Goal: Task Accomplishment & Management: Complete application form

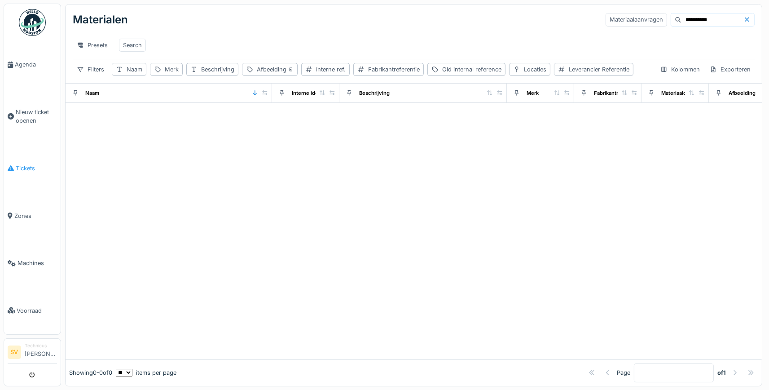
click at [23, 166] on span "Tickets" at bounding box center [36, 168] width 41 height 9
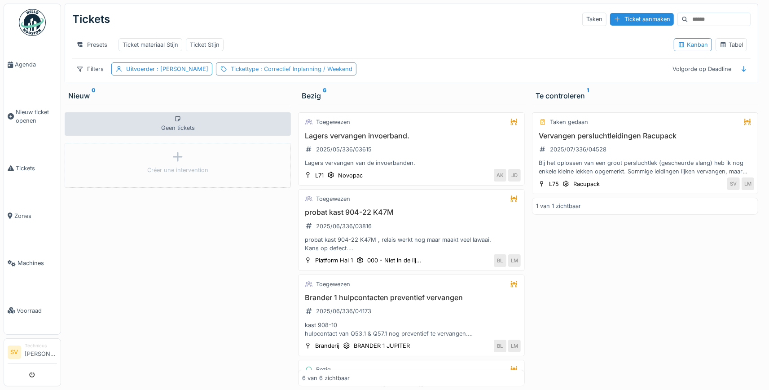
click at [318, 67] on span ": Correctief Inplanning / Weekend" at bounding box center [306, 69] width 94 height 7
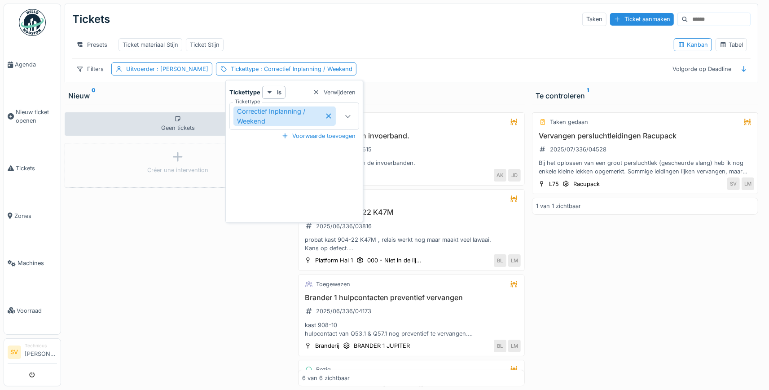
click at [331, 113] on icon at bounding box center [328, 116] width 7 height 6
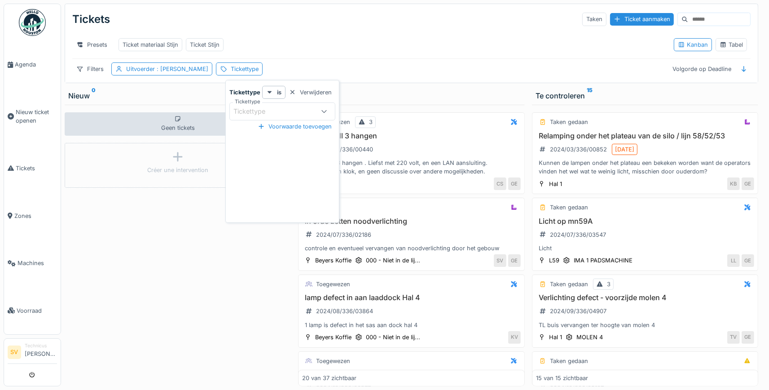
click at [454, 37] on div "Presets Ticket materiaal Stijn Ticket Stijn" at bounding box center [369, 45] width 594 height 20
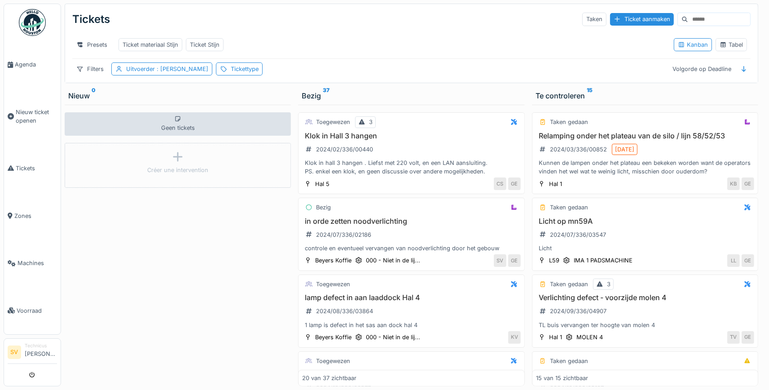
click at [694, 20] on input at bounding box center [719, 19] width 62 height 13
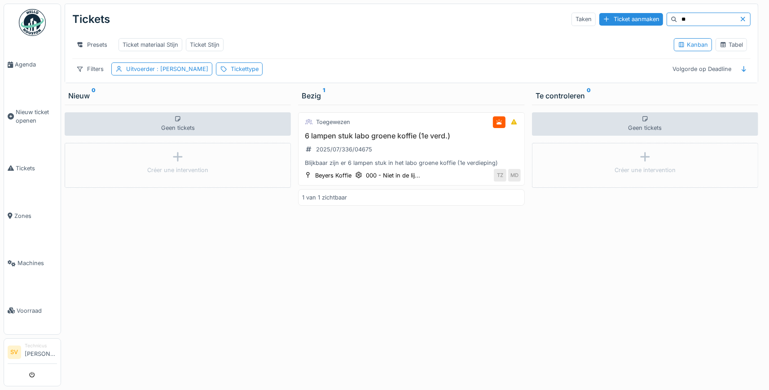
type input "*"
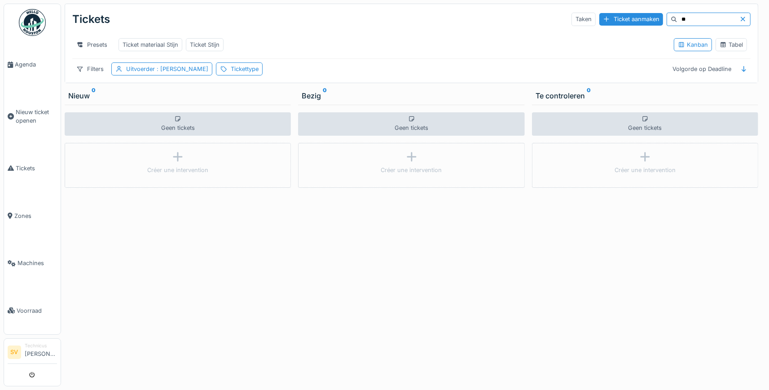
type input "*"
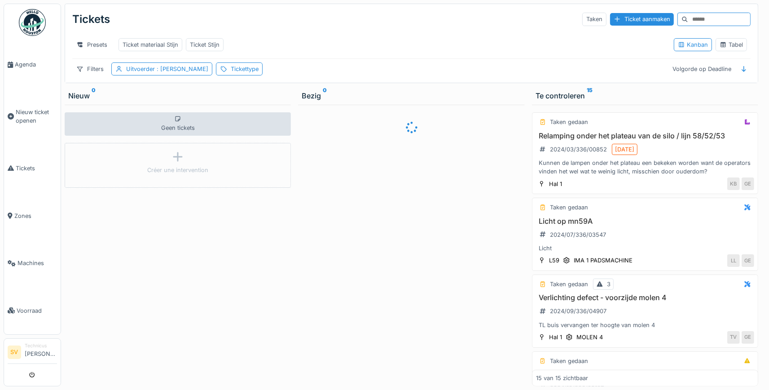
click at [31, 13] on img at bounding box center [32, 22] width 27 height 27
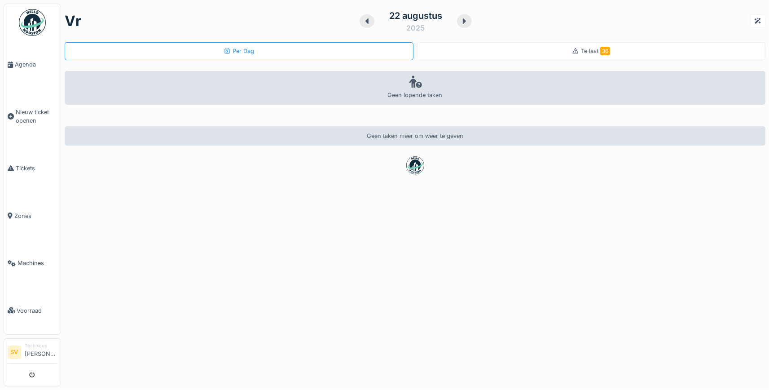
click at [24, 20] on img at bounding box center [32, 22] width 27 height 27
click at [27, 165] on span "Tickets" at bounding box center [36, 168] width 41 height 9
click at [24, 164] on span "Tickets" at bounding box center [36, 168] width 41 height 9
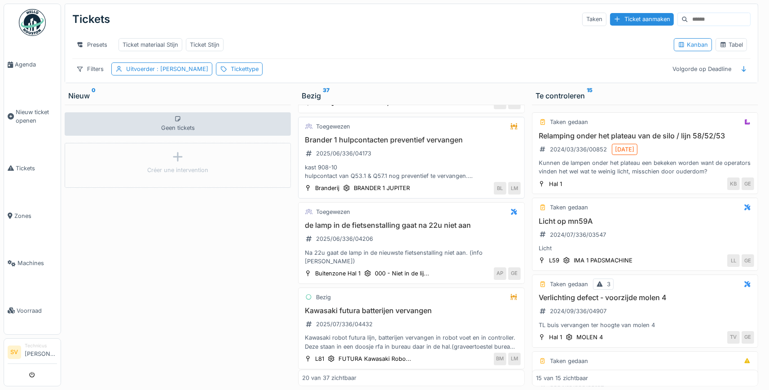
scroll to position [1396, 0]
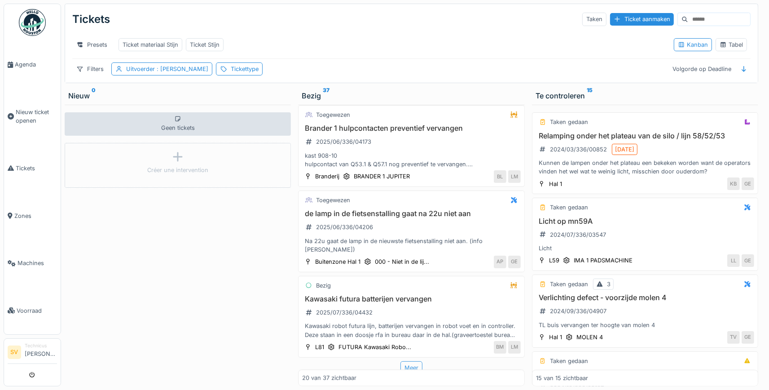
click at [415, 362] on div "Meer" at bounding box center [411, 367] width 22 height 13
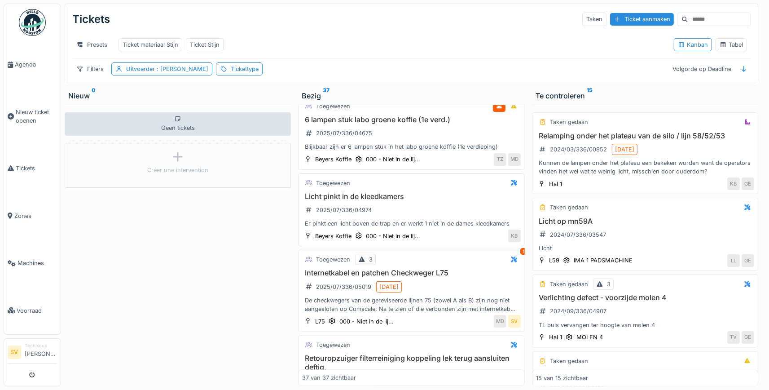
scroll to position [2026, 0]
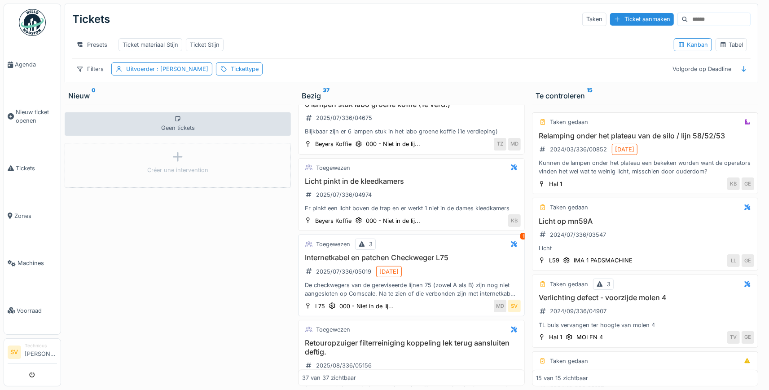
click at [425, 266] on div "Internetkabel en patchen Checkweger L75 2025/07/336/05019 [DATE] De checkwegers…" at bounding box center [411, 275] width 218 height 44
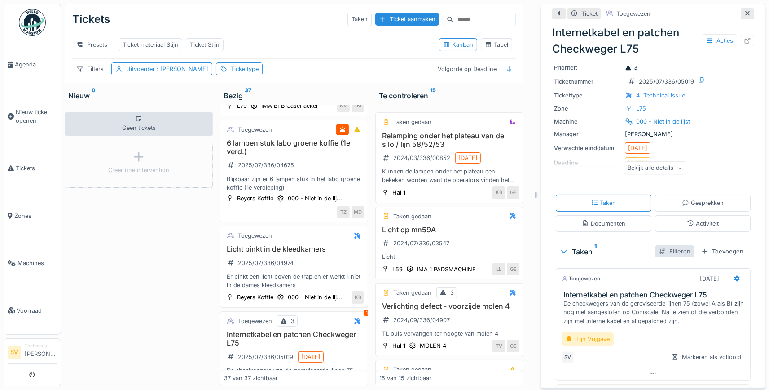
scroll to position [73, 0]
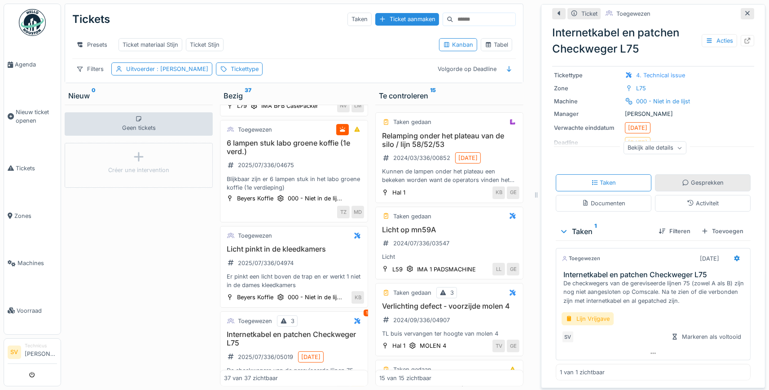
click at [693, 182] on div "Gesprekken" at bounding box center [703, 182] width 42 height 9
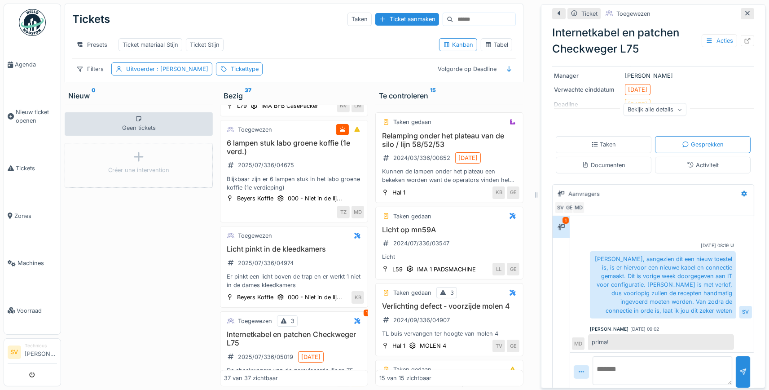
scroll to position [118, 0]
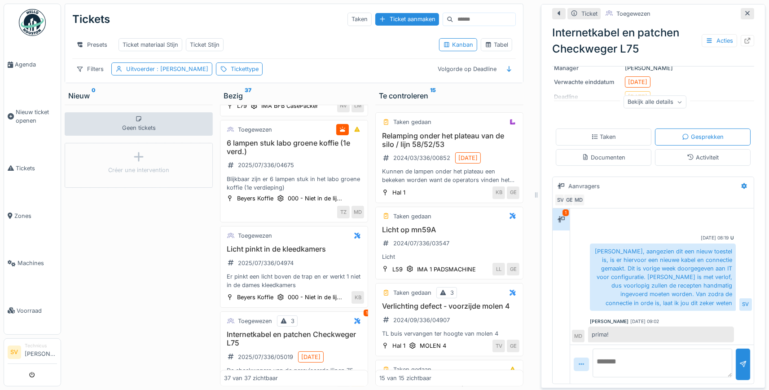
click at [639, 358] on textarea at bounding box center [662, 362] width 140 height 29
type textarea "**********"
drag, startPoint x: 744, startPoint y: 358, endPoint x: 733, endPoint y: 348, distance: 14.9
click at [744, 358] on div at bounding box center [743, 363] width 14 height 31
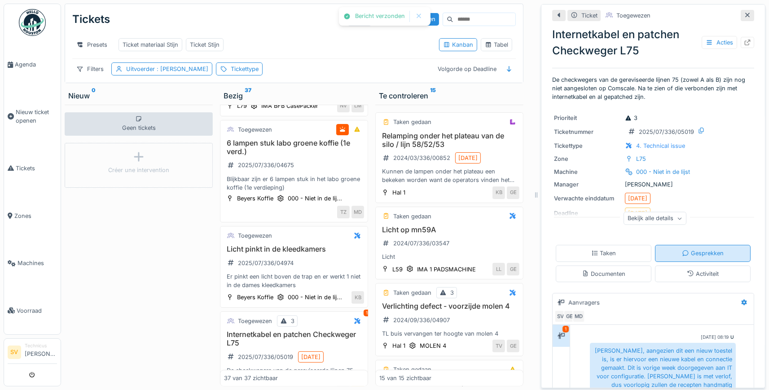
scroll to position [0, 0]
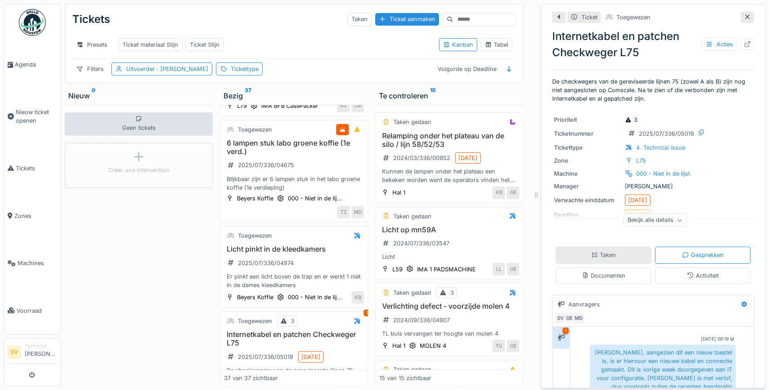
click at [614, 256] on div "Taken" at bounding box center [603, 254] width 25 height 9
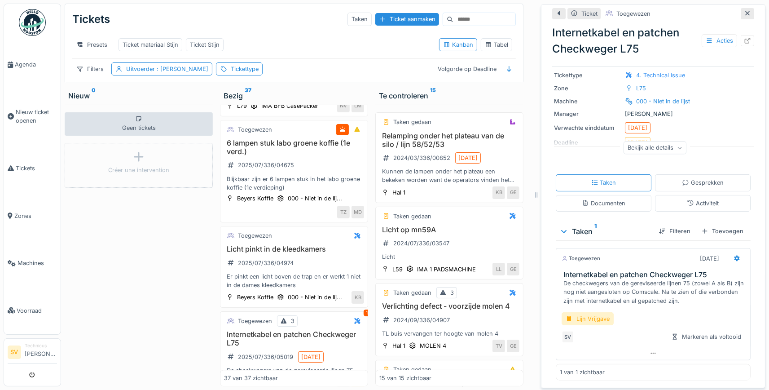
scroll to position [73, 0]
click at [605, 317] on div "Lijn Vrijgave" at bounding box center [588, 318] width 52 height 13
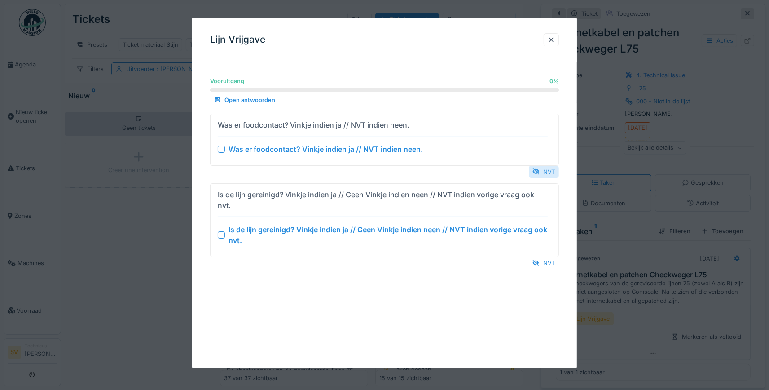
click at [543, 169] on div "NVT" at bounding box center [544, 172] width 30 height 12
click at [544, 170] on div "NVT" at bounding box center [544, 172] width 30 height 12
click at [542, 263] on div "NVT" at bounding box center [544, 263] width 30 height 12
click at [547, 171] on div "NVT" at bounding box center [544, 172] width 30 height 12
click at [546, 171] on div "NVT" at bounding box center [544, 172] width 30 height 12
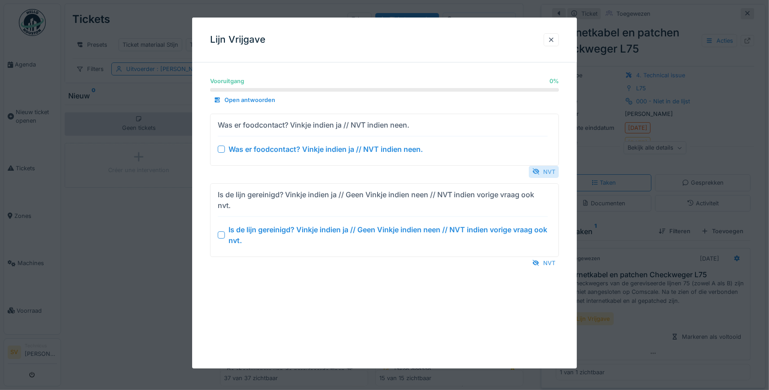
click at [546, 171] on div "NVT" at bounding box center [544, 172] width 30 height 12
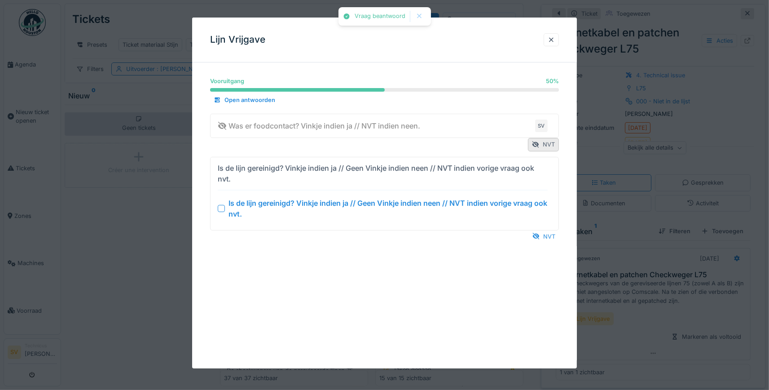
click at [546, 171] on div "Is de lijn gereinigd? Vinkje indien ja // Geen Vinkje indien neen // NVT indien…" at bounding box center [383, 173] width 330 height 25
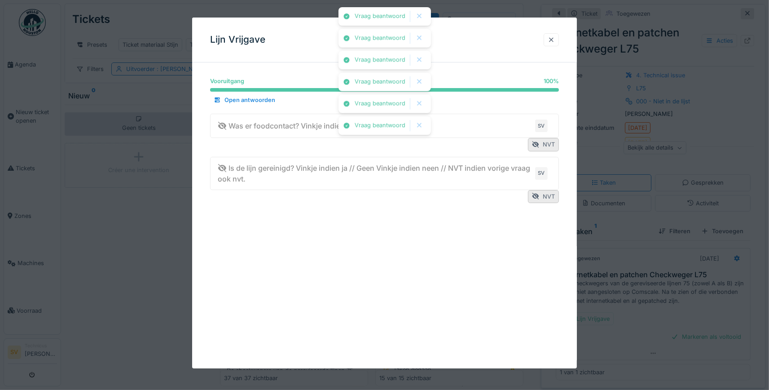
click at [551, 42] on div at bounding box center [551, 39] width 7 height 9
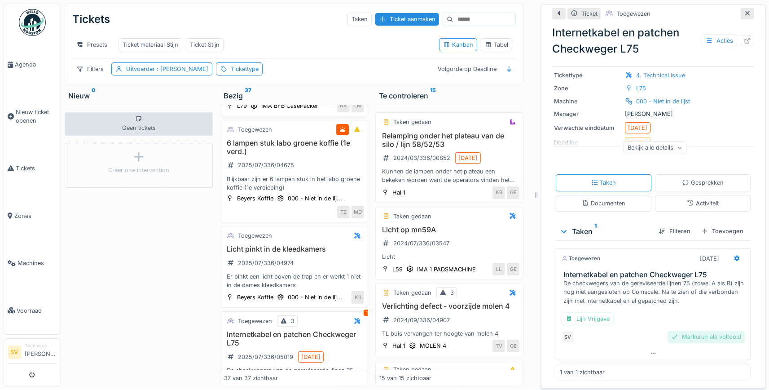
click at [718, 338] on div "Markeren als voltooid" at bounding box center [705, 336] width 77 height 12
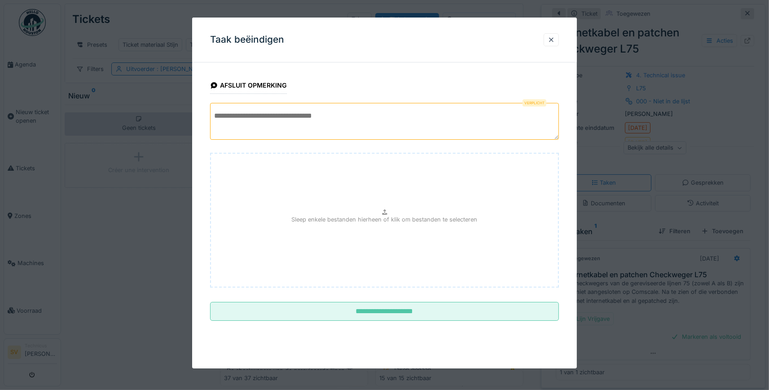
click at [392, 118] on textarea at bounding box center [384, 121] width 349 height 37
type textarea "*"
click at [254, 113] on textarea "**********" at bounding box center [384, 121] width 349 height 37
click at [301, 115] on textarea "**********" at bounding box center [384, 121] width 349 height 37
click at [366, 114] on textarea "**********" at bounding box center [384, 121] width 349 height 37
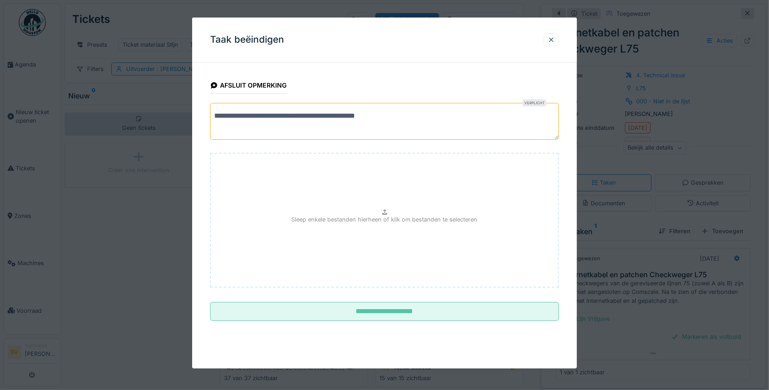
click at [399, 115] on textarea "**********" at bounding box center [384, 121] width 349 height 37
click at [462, 114] on textarea "**********" at bounding box center [384, 121] width 349 height 37
click at [467, 112] on textarea "**********" at bounding box center [384, 121] width 349 height 37
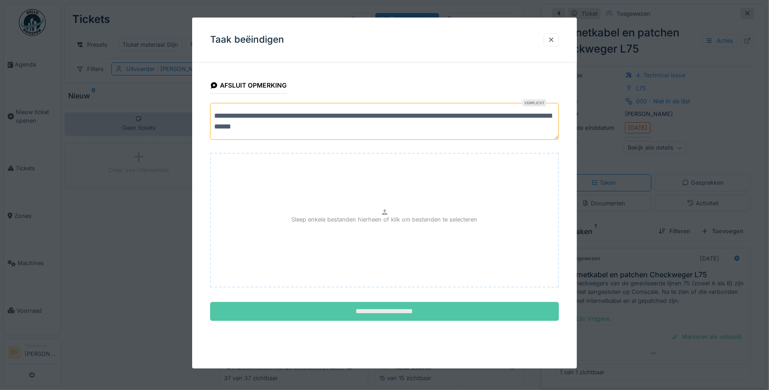
type textarea "**********"
click at [420, 308] on input "**********" at bounding box center [384, 311] width 349 height 19
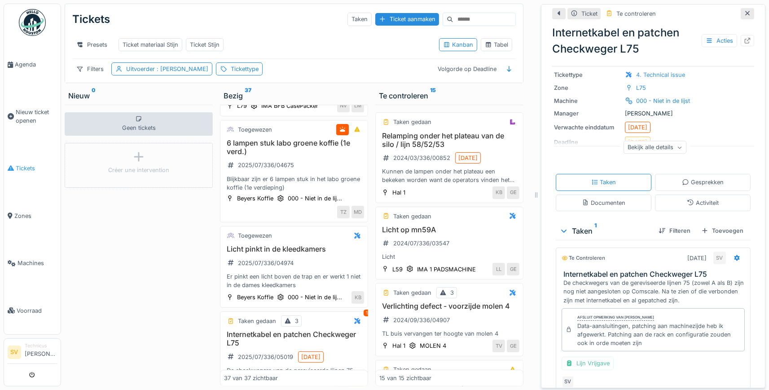
click at [24, 164] on span "Tickets" at bounding box center [36, 168] width 41 height 9
